Goal: Task Accomplishment & Management: Use online tool/utility

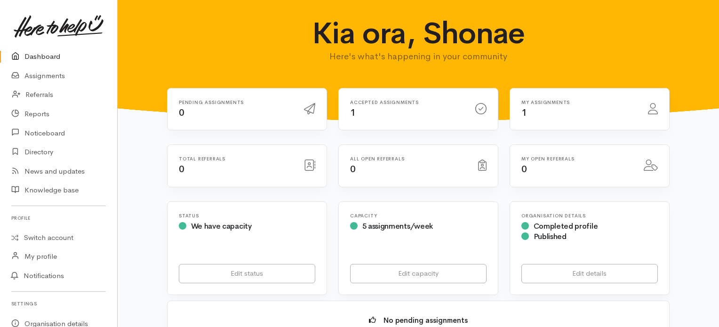
click at [401, 117] on div "Accepted assignments 1" at bounding box center [406, 109] width 125 height 19
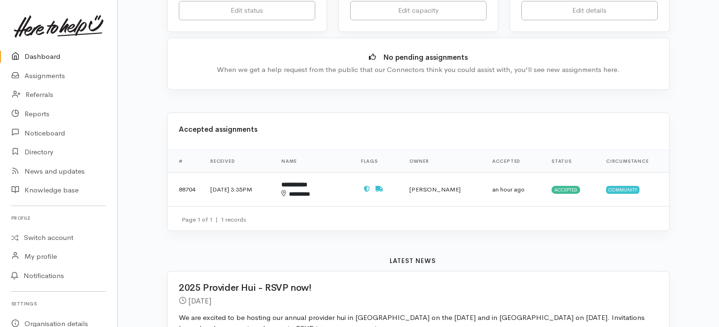
scroll to position [282, 0]
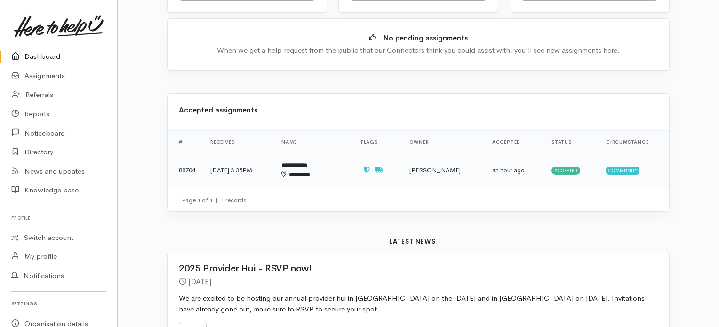
click at [531, 166] on td "an hour ago" at bounding box center [514, 170] width 59 height 34
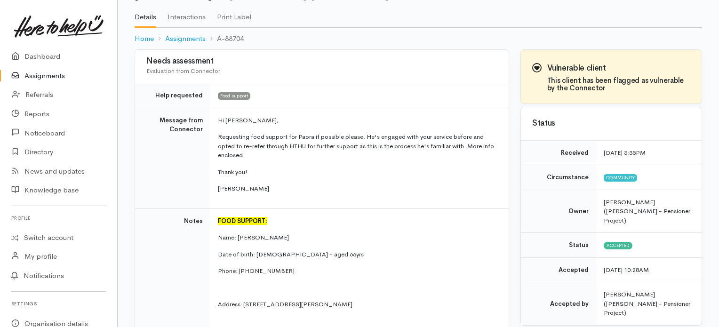
scroll to position [94, 0]
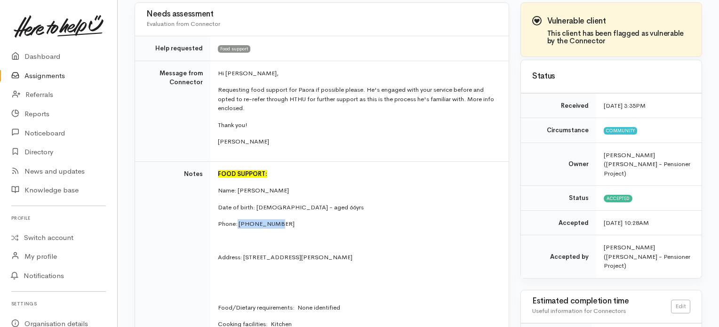
drag, startPoint x: 279, startPoint y: 223, endPoint x: 237, endPoint y: 227, distance: 41.6
click at [237, 227] on p "Phone: [PHONE_NUMBER]" at bounding box center [358, 223] width 280 height 9
copy p "02108457724"
